Goal: Task Accomplishment & Management: Use online tool/utility

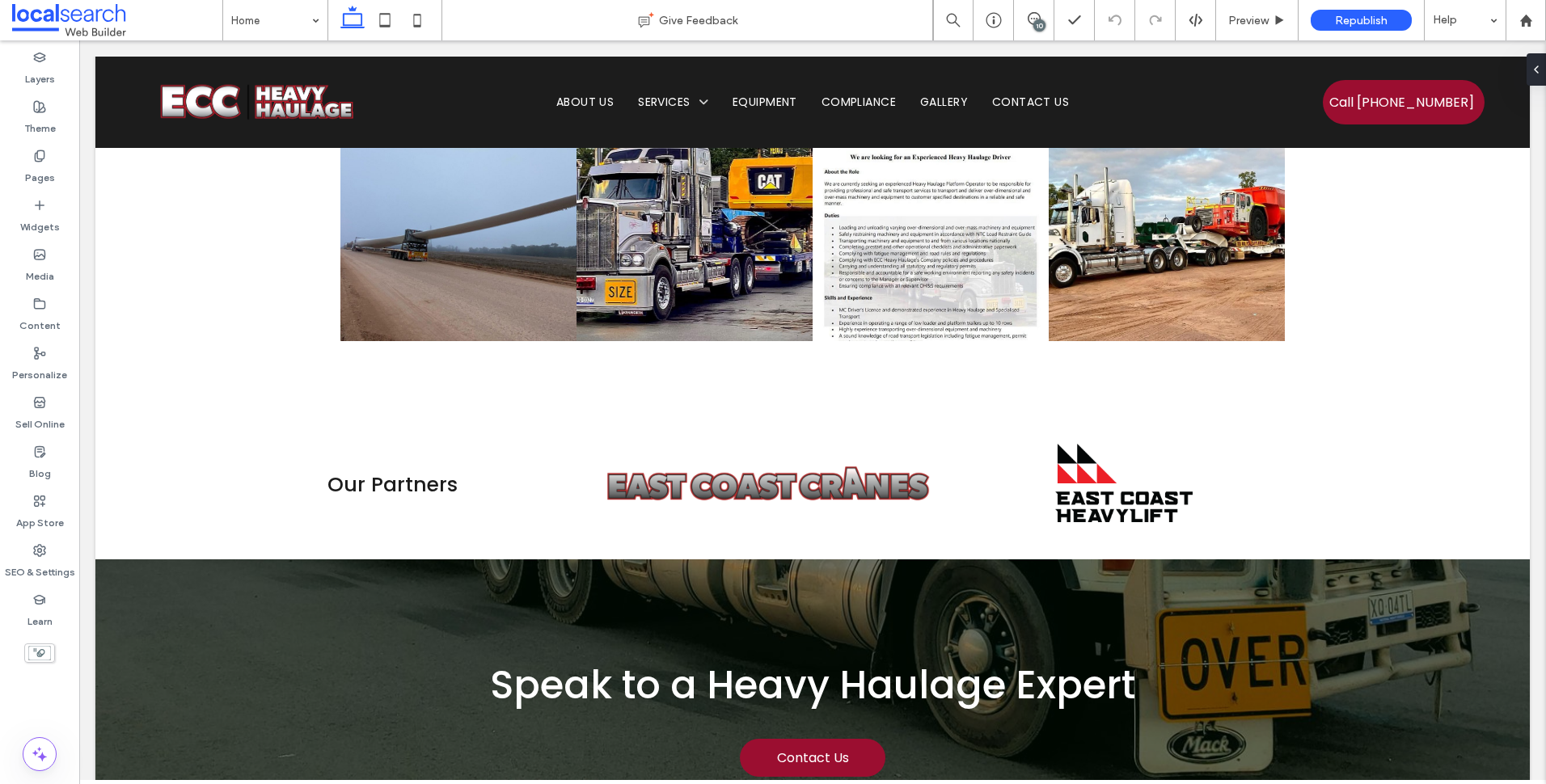
drag, startPoint x: 1039, startPoint y: 30, endPoint x: 1017, endPoint y: 111, distance: 83.9
click at [1039, 30] on div "10" at bounding box center [1039, 26] width 12 height 12
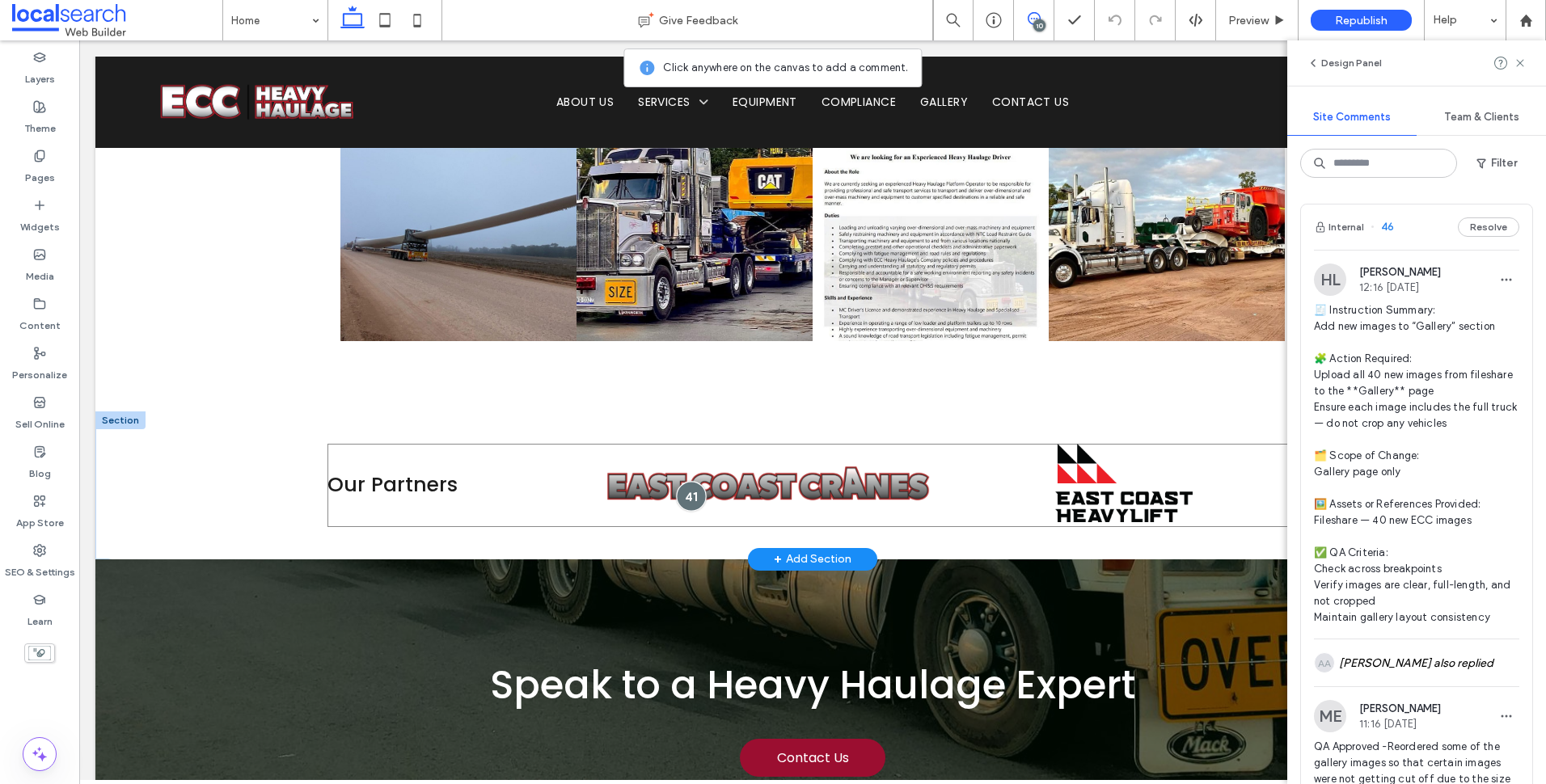
click at [686, 481] on div at bounding box center [690, 495] width 30 height 30
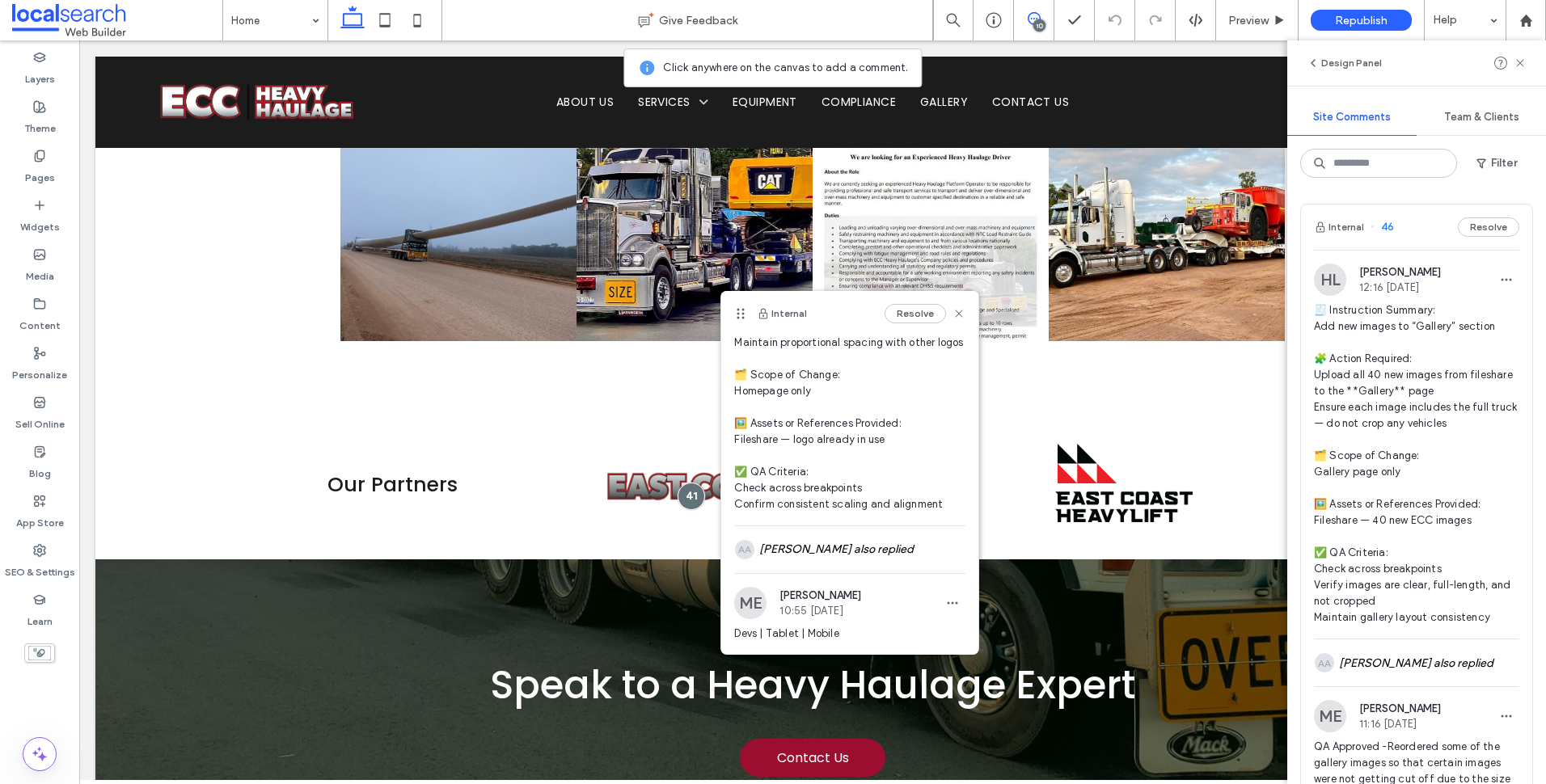
scroll to position [300, 0]
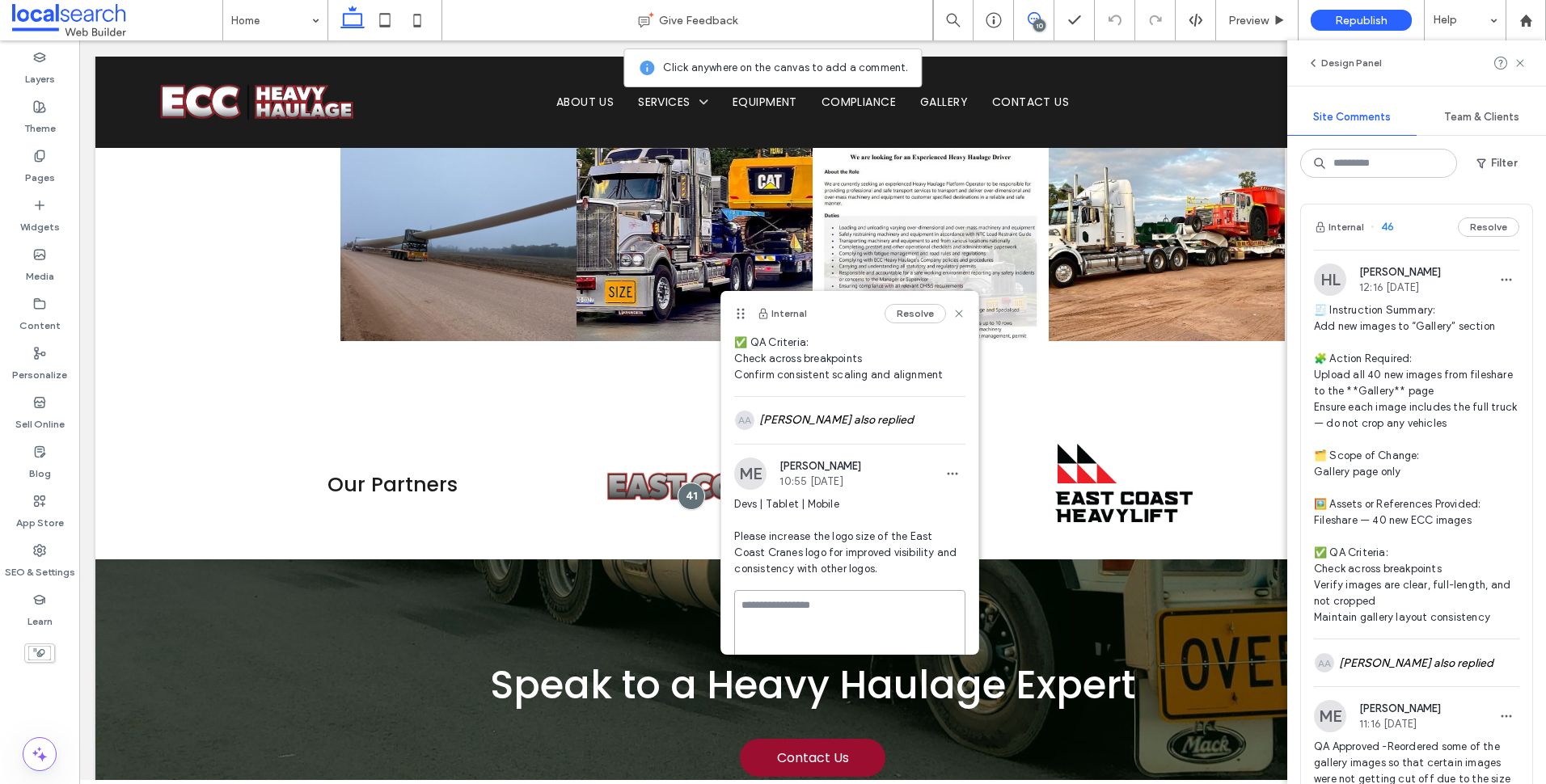
click at [794, 621] on textarea at bounding box center [850, 630] width 232 height 81
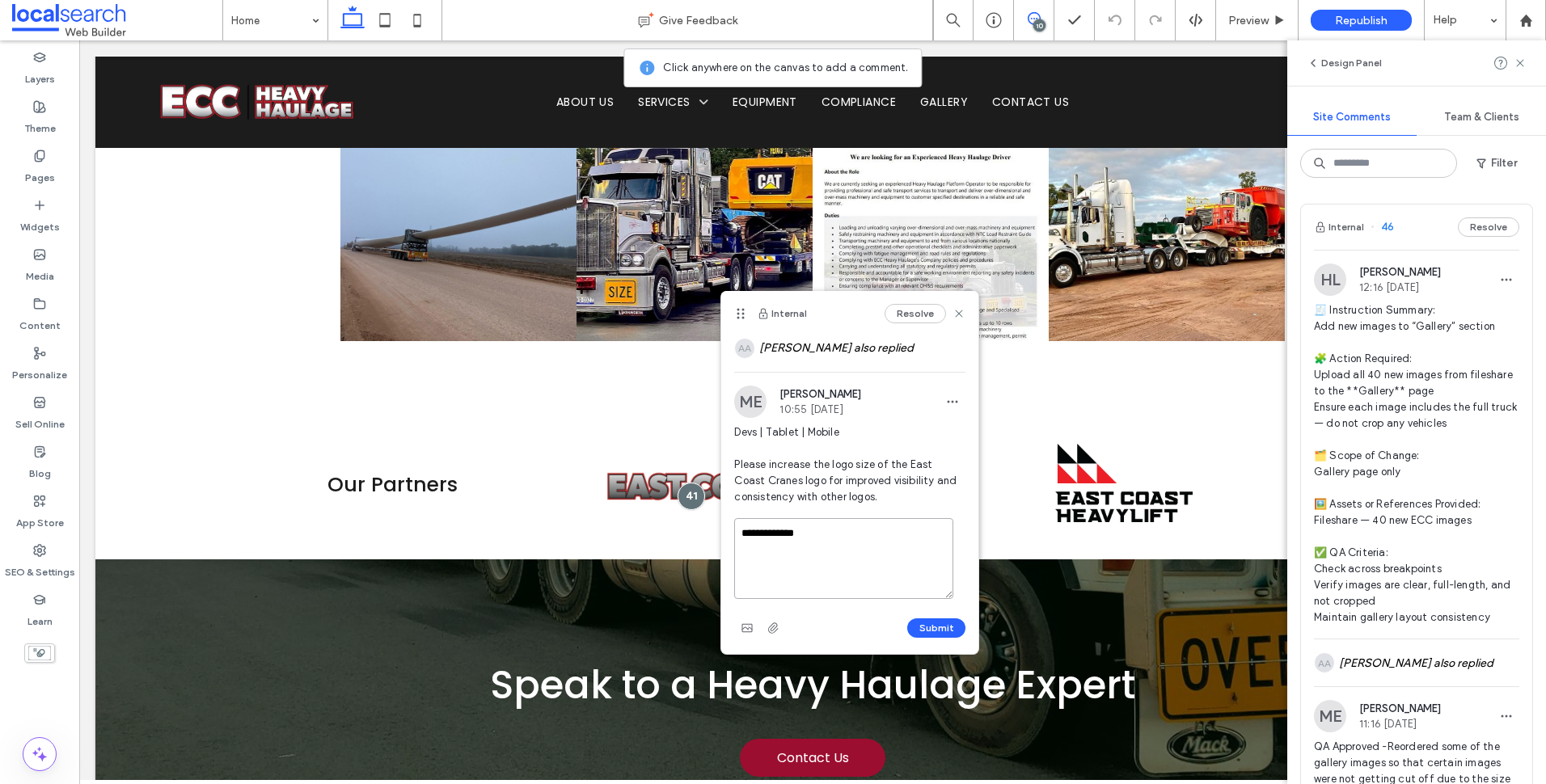
scroll to position [388, 0]
type textarea "**********"
click at [925, 634] on button "Submit" at bounding box center [936, 628] width 58 height 20
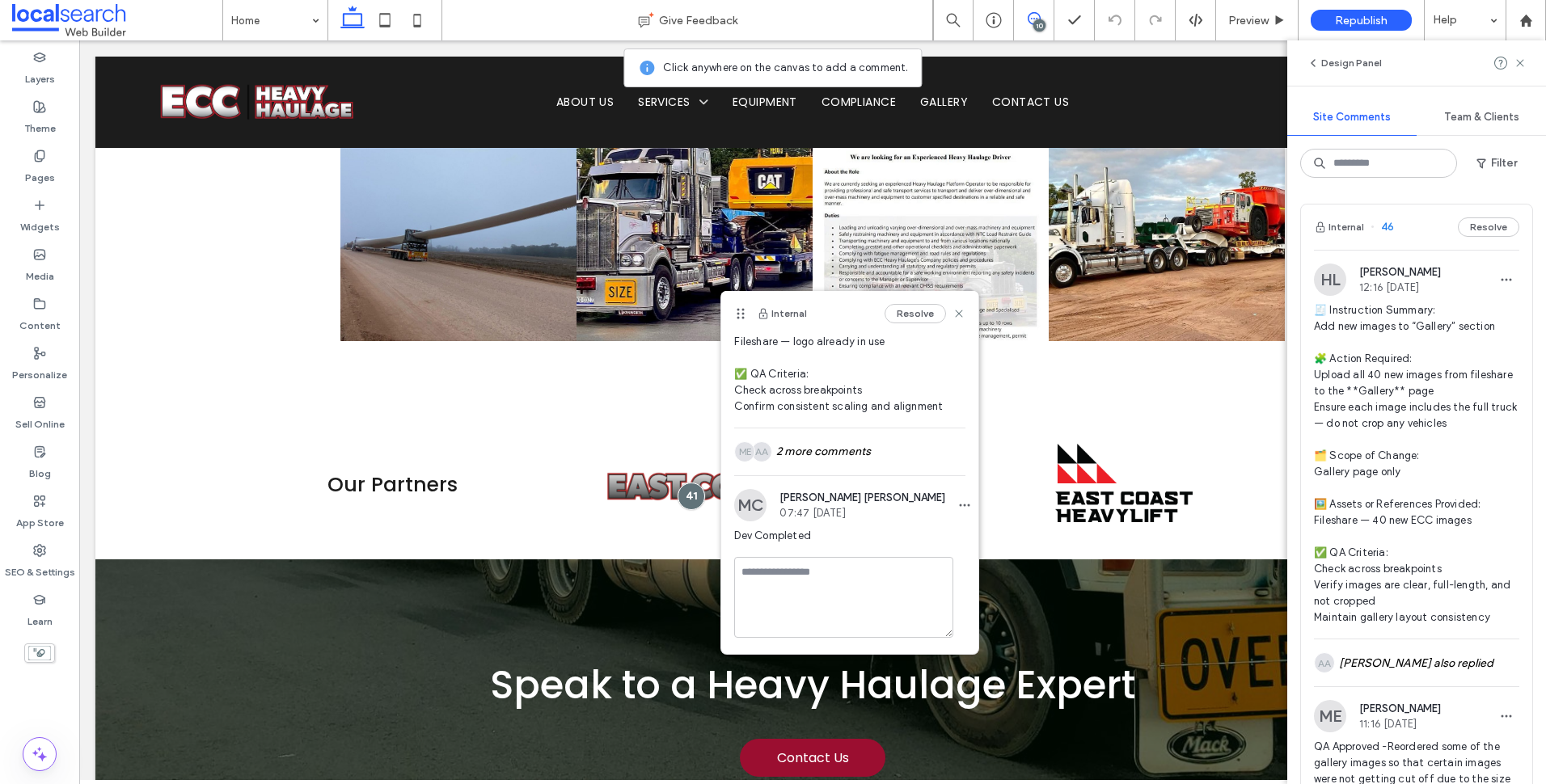
scroll to position [235, 0]
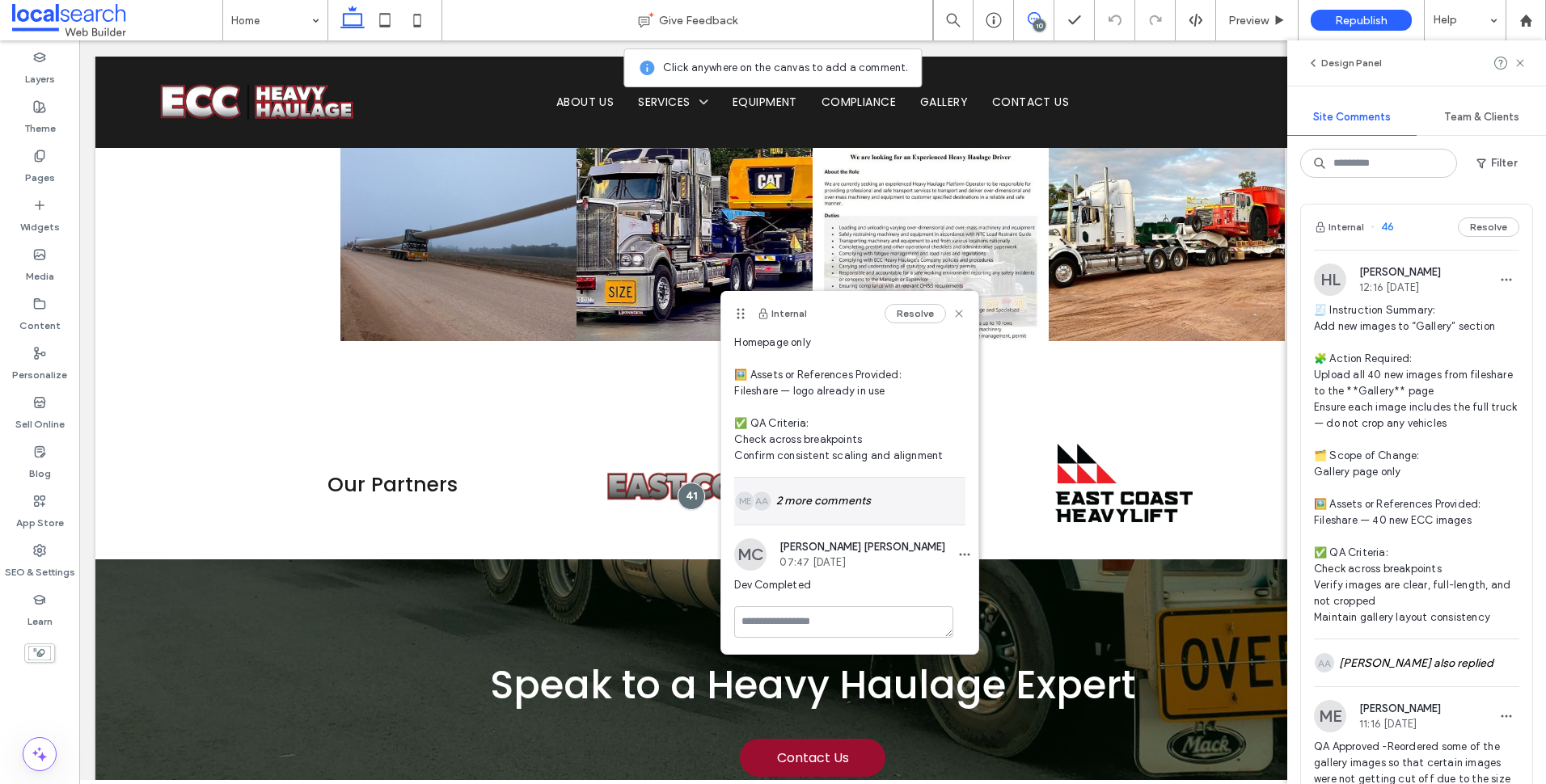
click at [864, 509] on div "AA ME 2 more comments" at bounding box center [850, 501] width 232 height 47
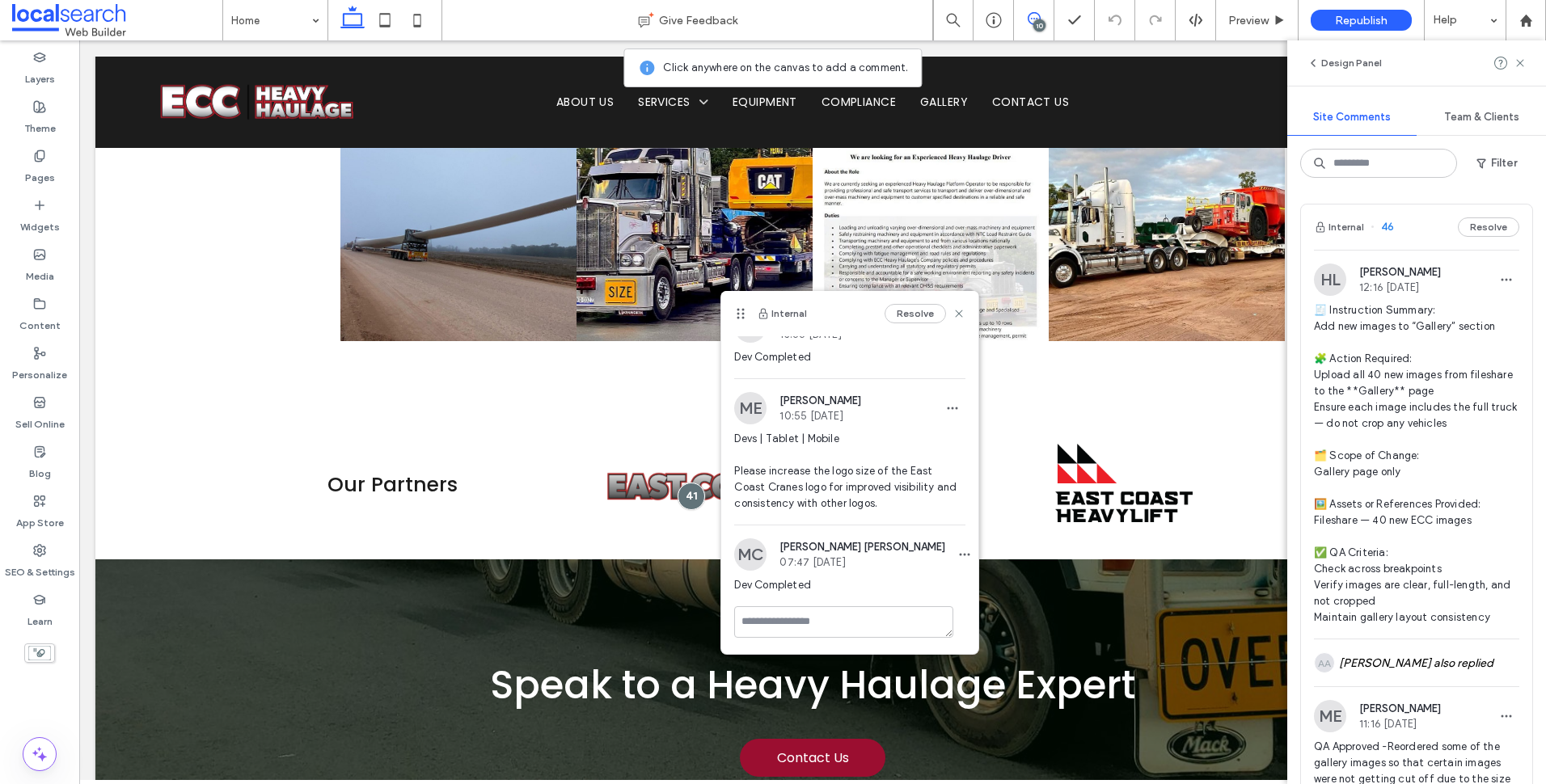
scroll to position [420, 0]
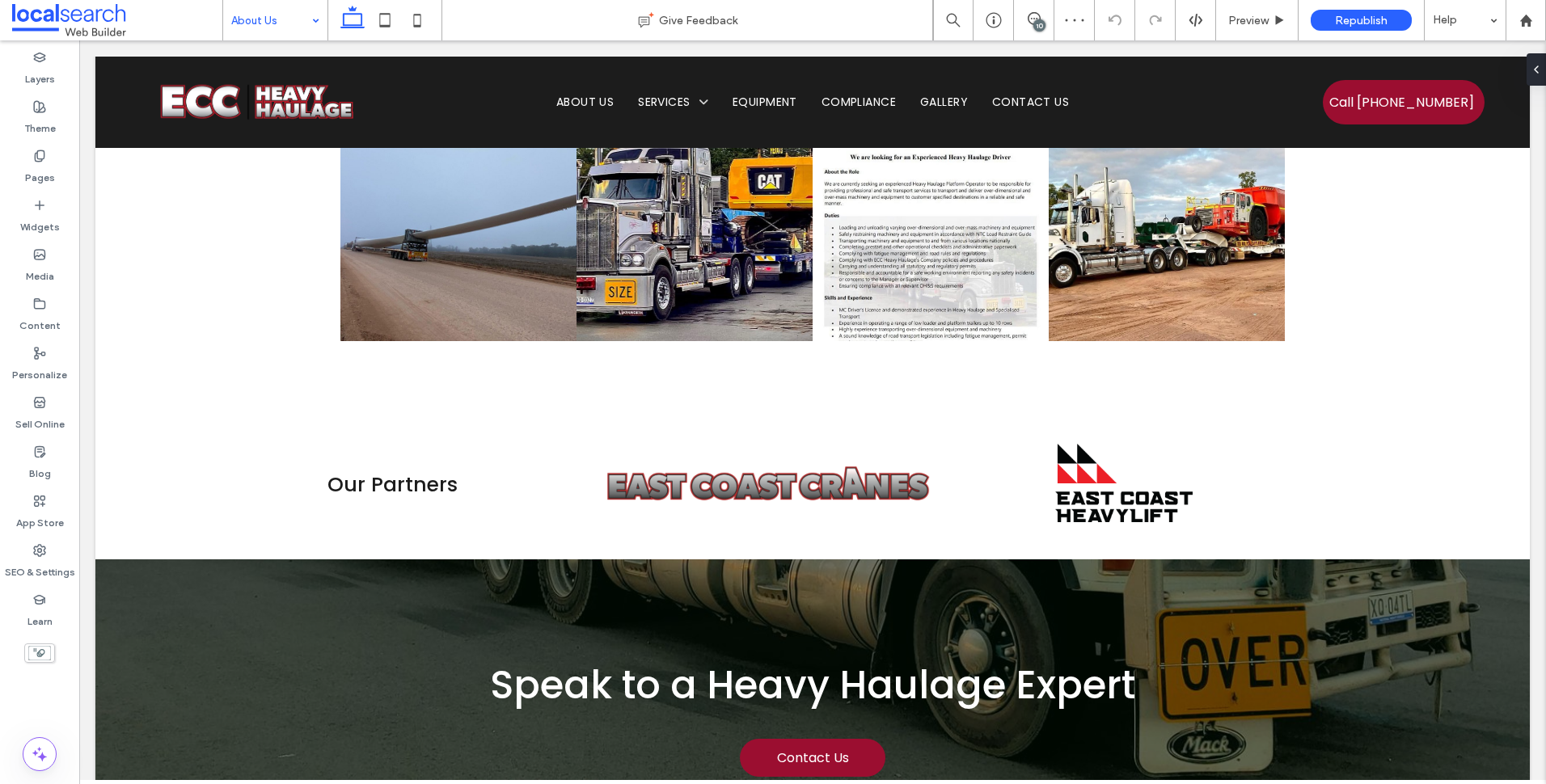
click at [288, 18] on input at bounding box center [272, 20] width 80 height 40
click at [1253, 14] on span "Preview" at bounding box center [1248, 20] width 40 height 14
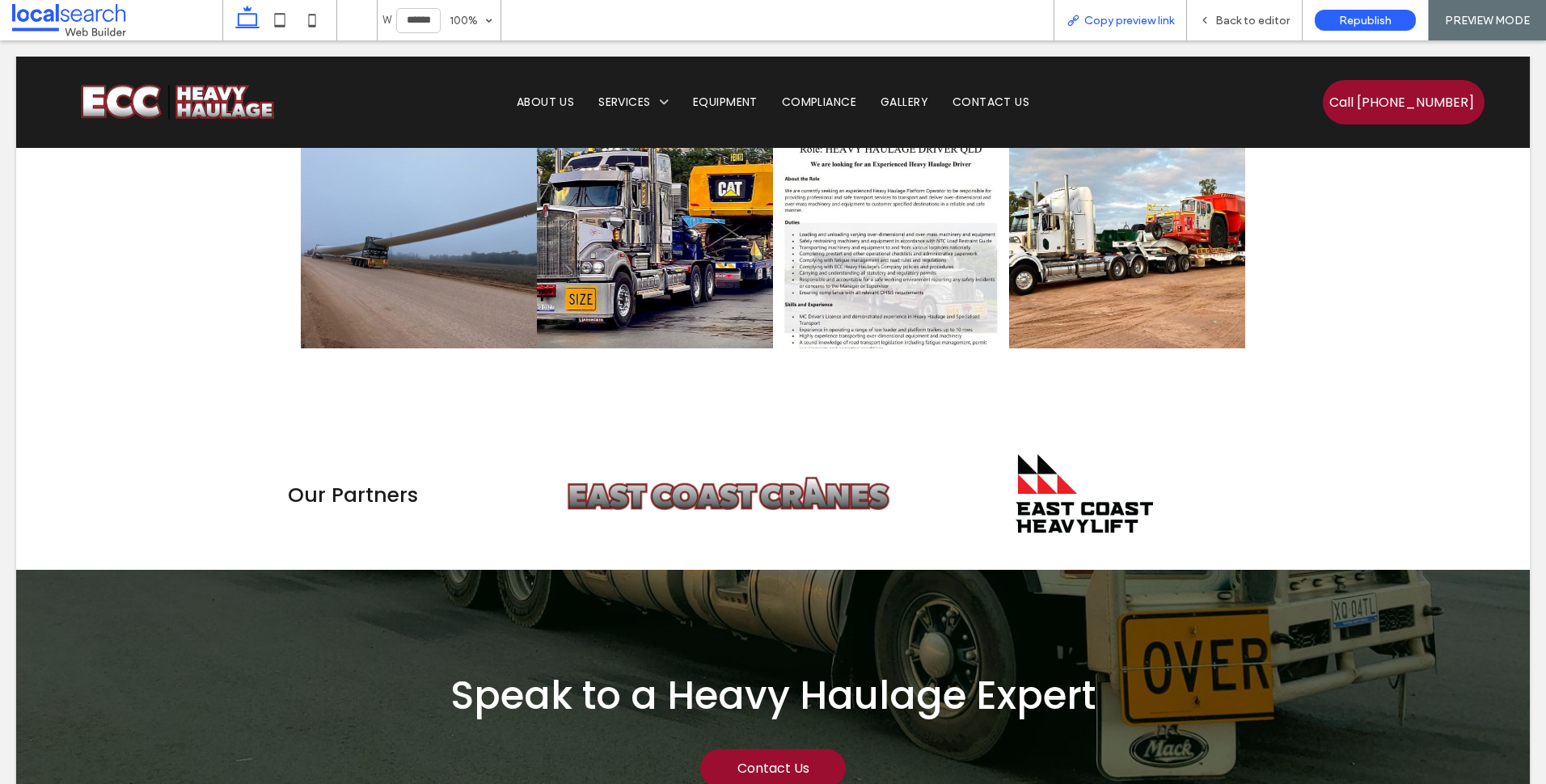
click at [1121, 28] on div "Copy preview link" at bounding box center [1120, 20] width 134 height 40
click at [1129, 19] on span "Copy preview link" at bounding box center [1129, 20] width 89 height 14
click at [1225, 15] on span "Back to editor" at bounding box center [1252, 20] width 74 height 14
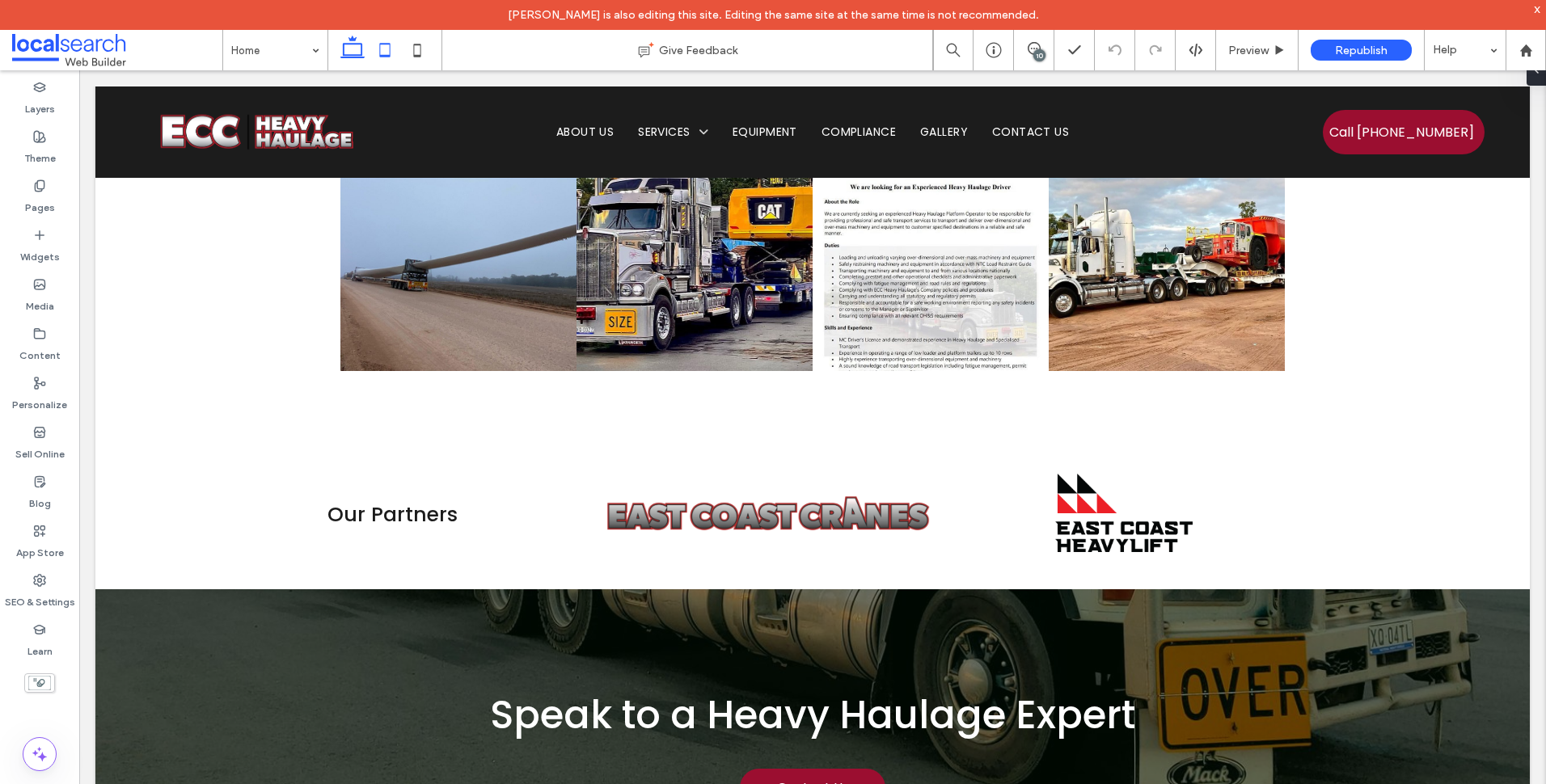
click at [390, 44] on use at bounding box center [385, 49] width 10 height 14
